Goal: Browse casually

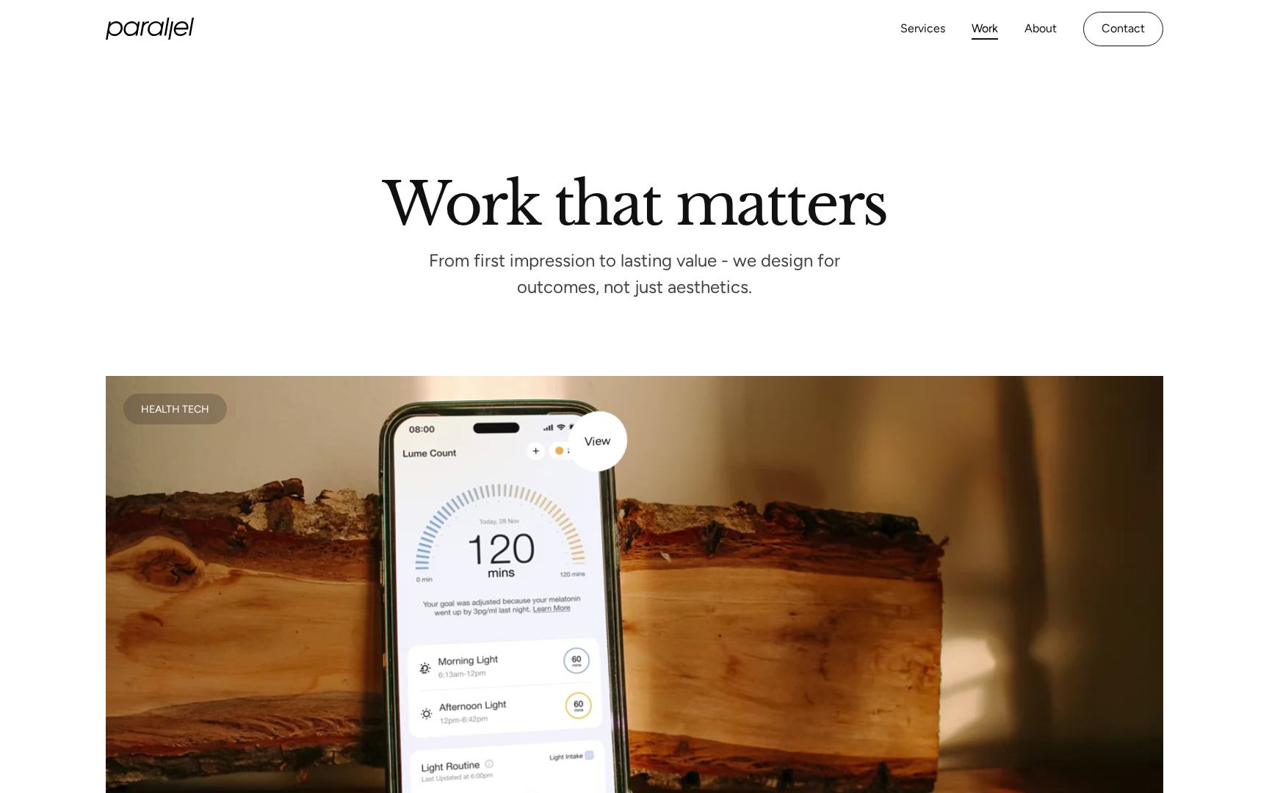
click at [590, 453] on video at bounding box center [634, 640] width 1057 height 529
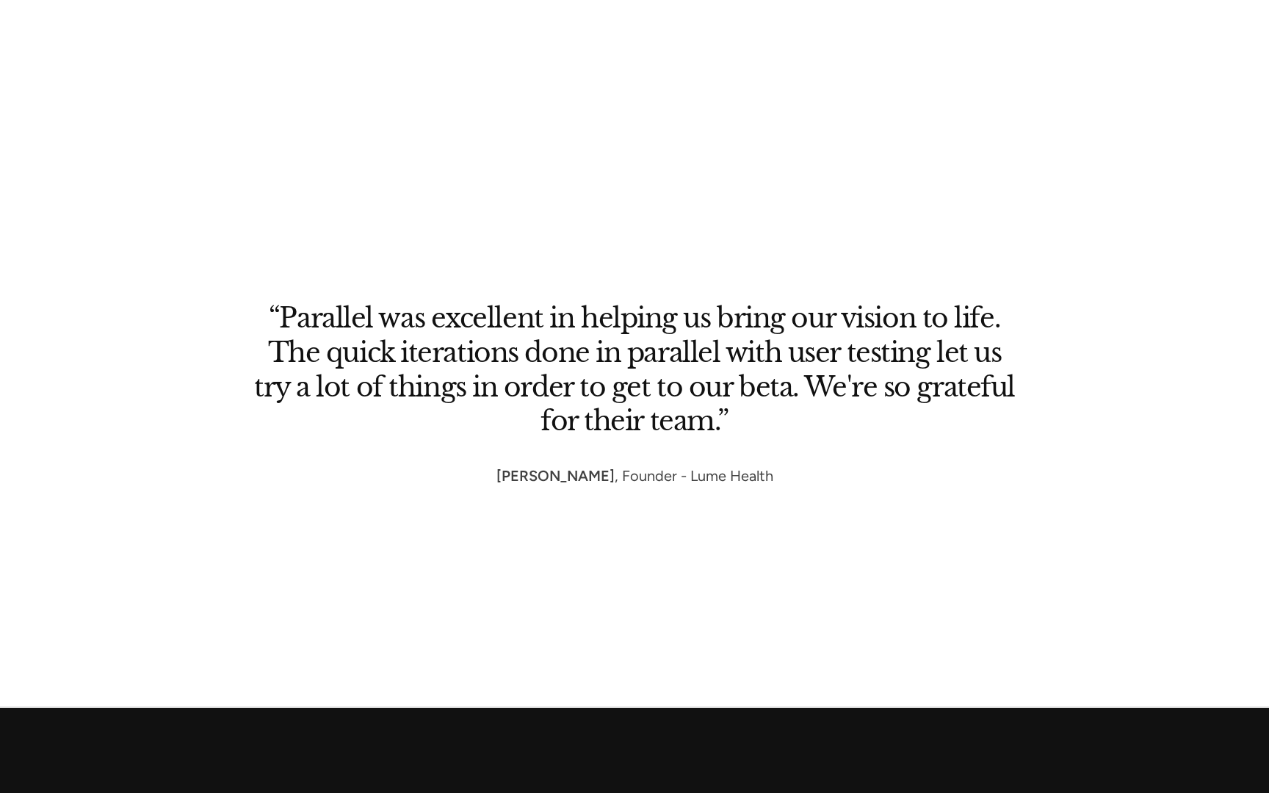
scroll to position [8147, 0]
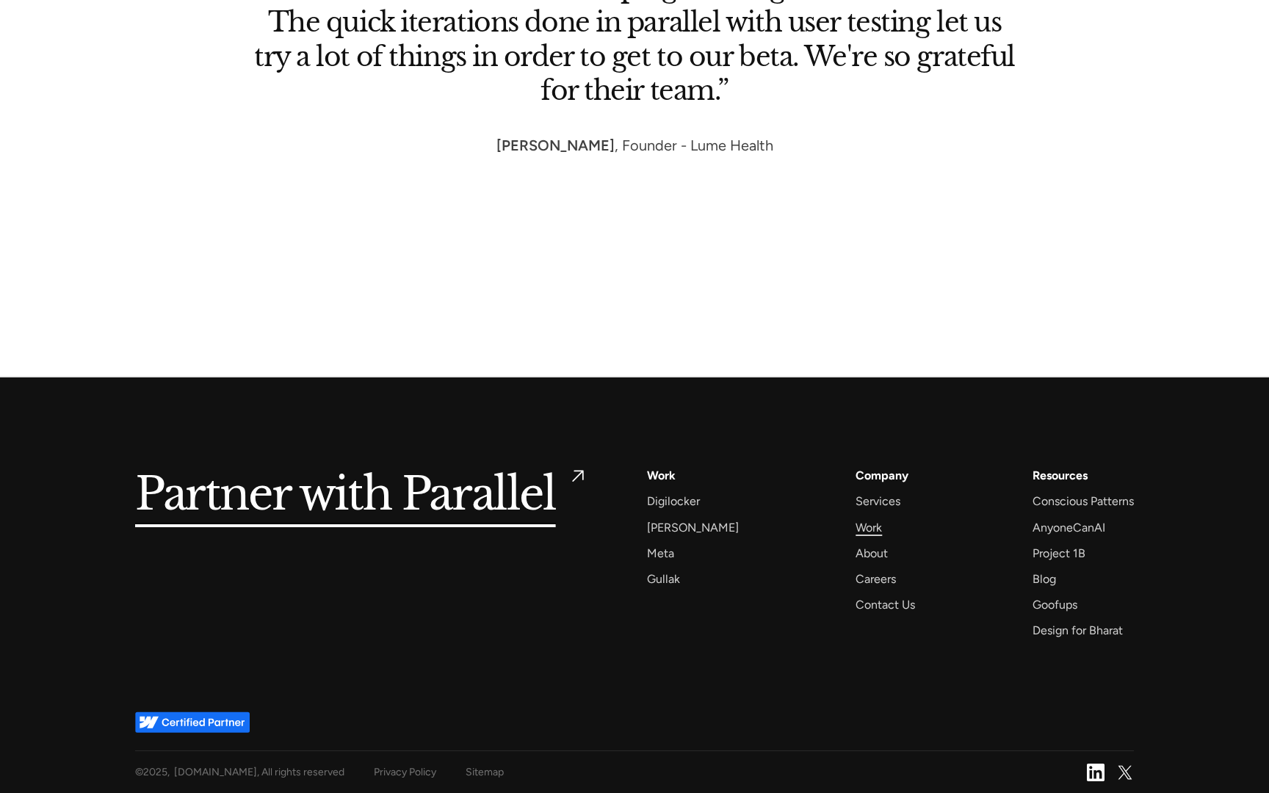
click at [855, 532] on div "Work" at bounding box center [868, 528] width 26 height 20
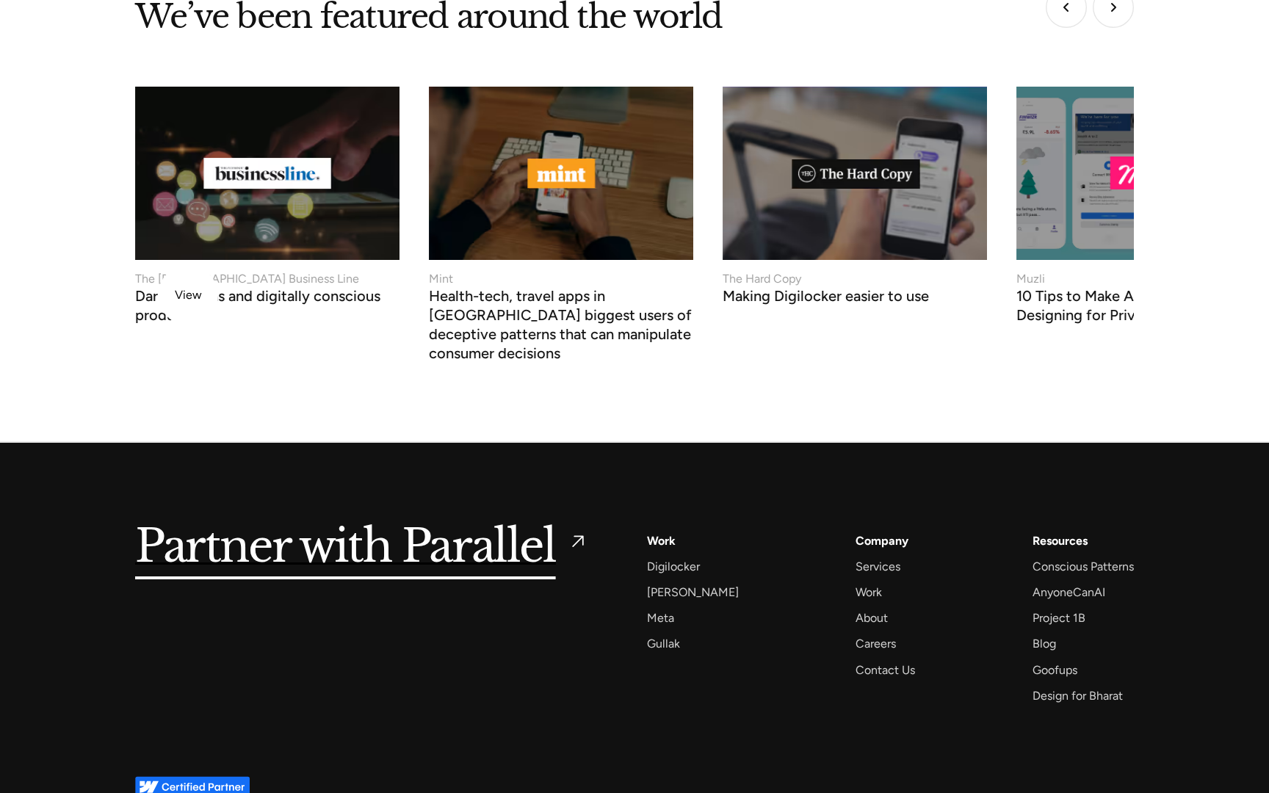
scroll to position [5510, 0]
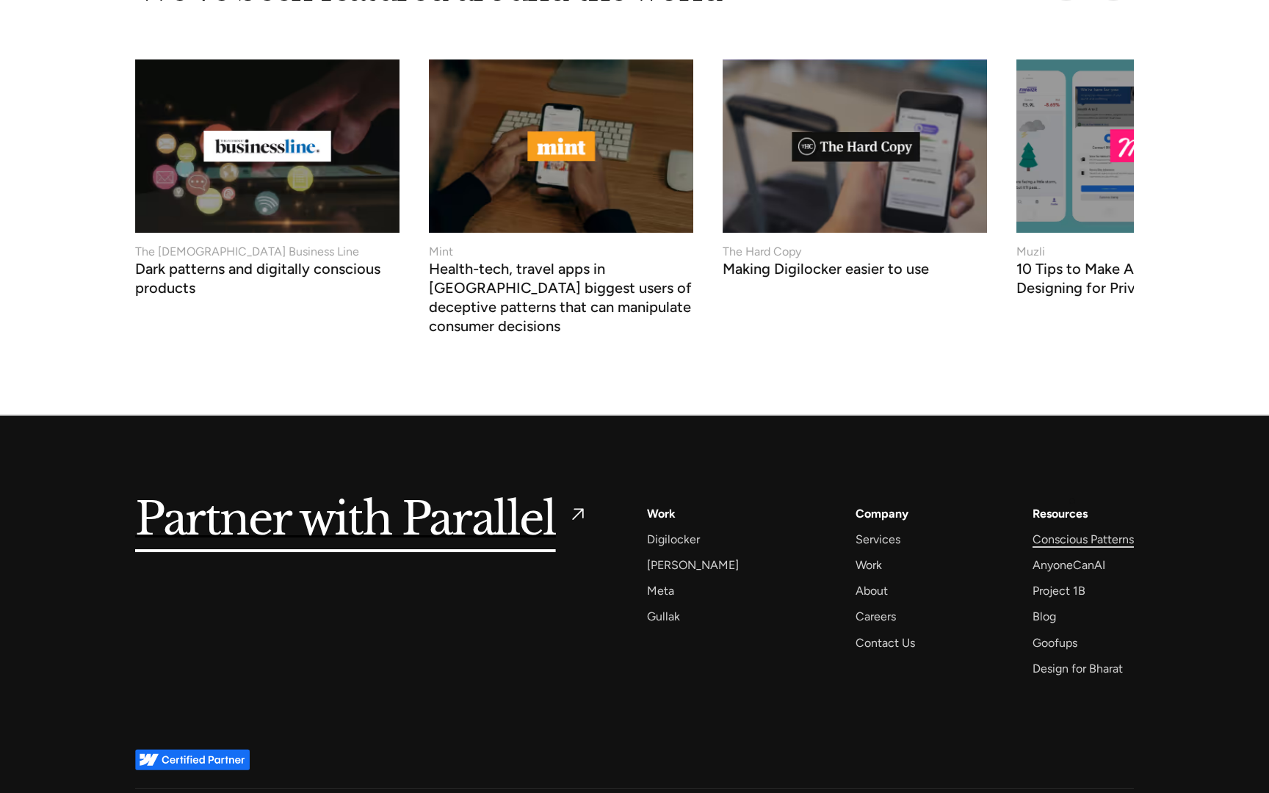
click at [1071, 529] on div "Conscious Patterns" at bounding box center [1082, 539] width 101 height 20
